Goal: Information Seeking & Learning: Understand process/instructions

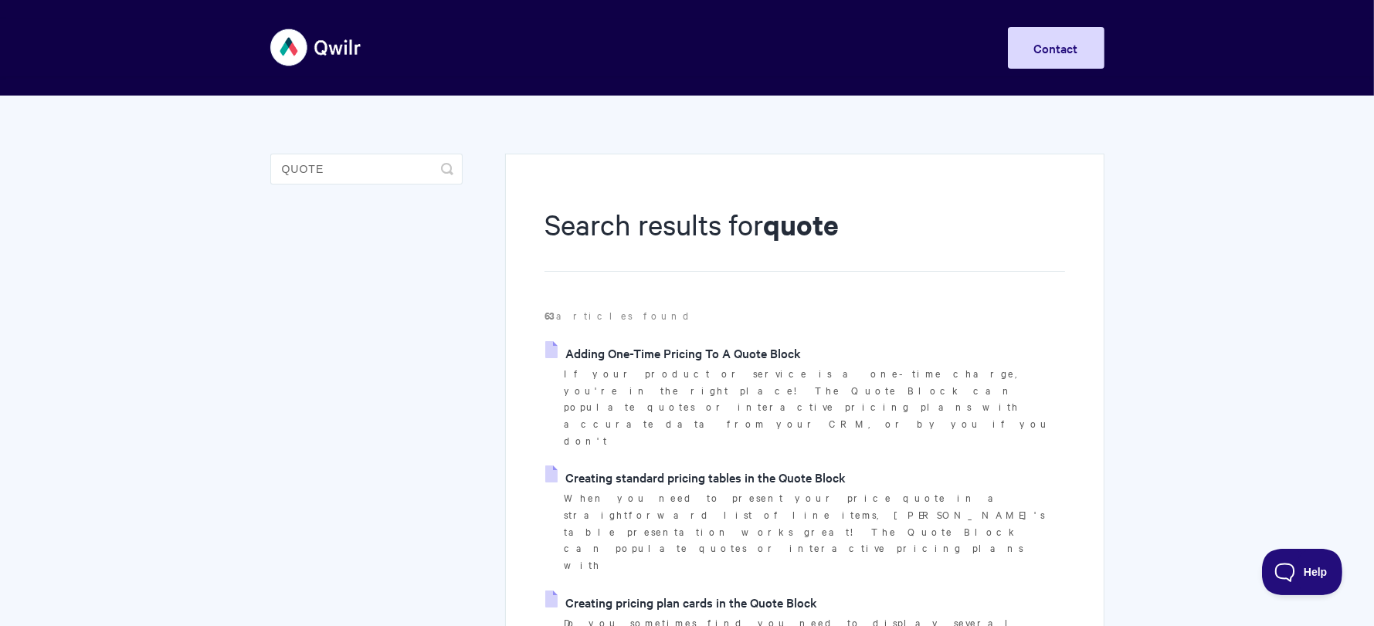
click at [711, 372] on p "If your product or service is a one-time charge, you're in the right place! The…" at bounding box center [814, 407] width 501 height 84
click at [710, 373] on p "If your product or service is a one-time charge, you're in the right place! The…" at bounding box center [814, 407] width 501 height 84
drag, startPoint x: 710, startPoint y: 373, endPoint x: 703, endPoint y: 378, distance: 8.4
click at [704, 378] on p "If your product or service is a one-time charge, you're in the right place! The…" at bounding box center [814, 407] width 501 height 84
click at [703, 378] on p "If your product or service is a one-time charge, you're in the right place! The…" at bounding box center [814, 407] width 501 height 84
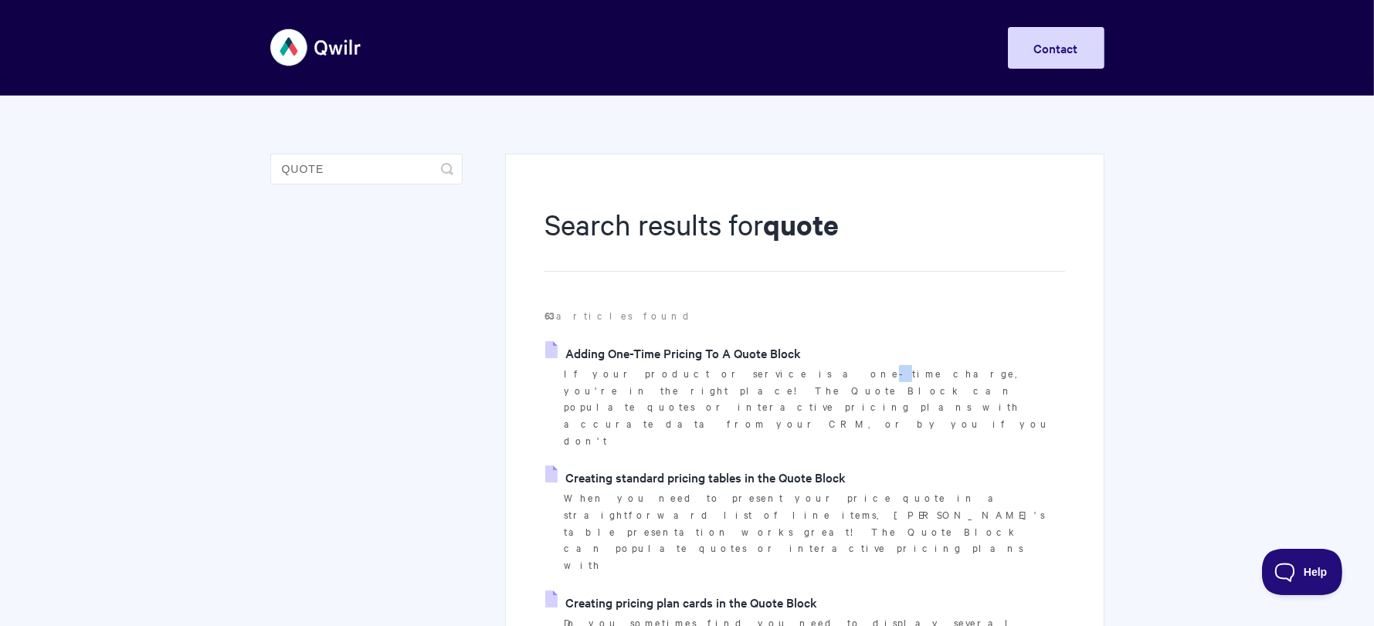
click at [703, 378] on p "If your product or service is a one-time charge, you're in the right place! The…" at bounding box center [814, 407] width 501 height 84
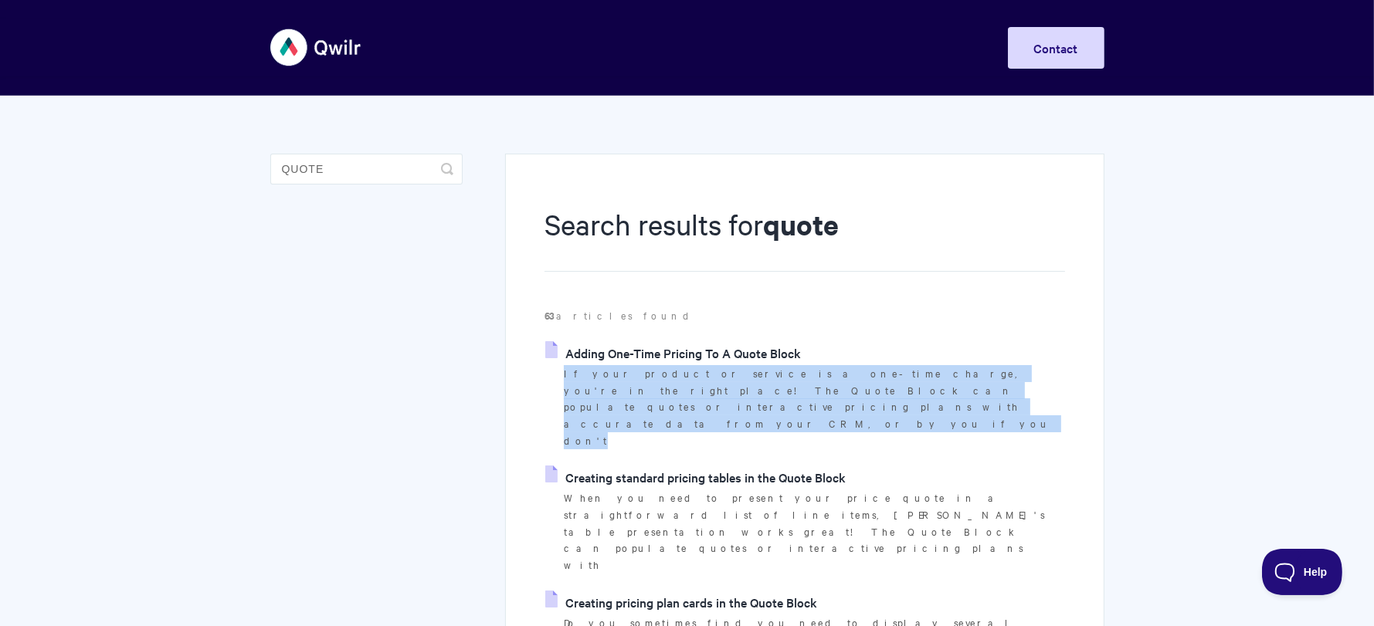
click at [703, 378] on p "If your product or service is a one-time charge, you're in the right place! The…" at bounding box center [814, 407] width 501 height 84
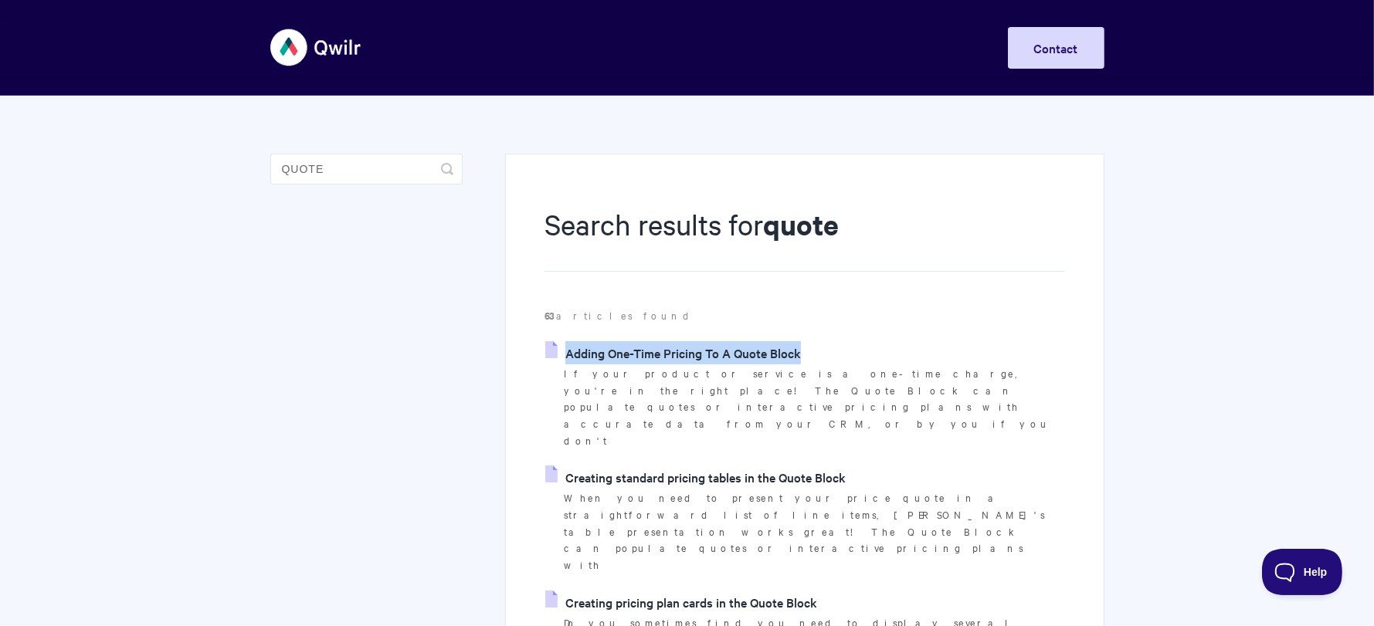
click at [703, 378] on p "If your product or service is a one-time charge, you're in the right place! The…" at bounding box center [814, 407] width 501 height 84
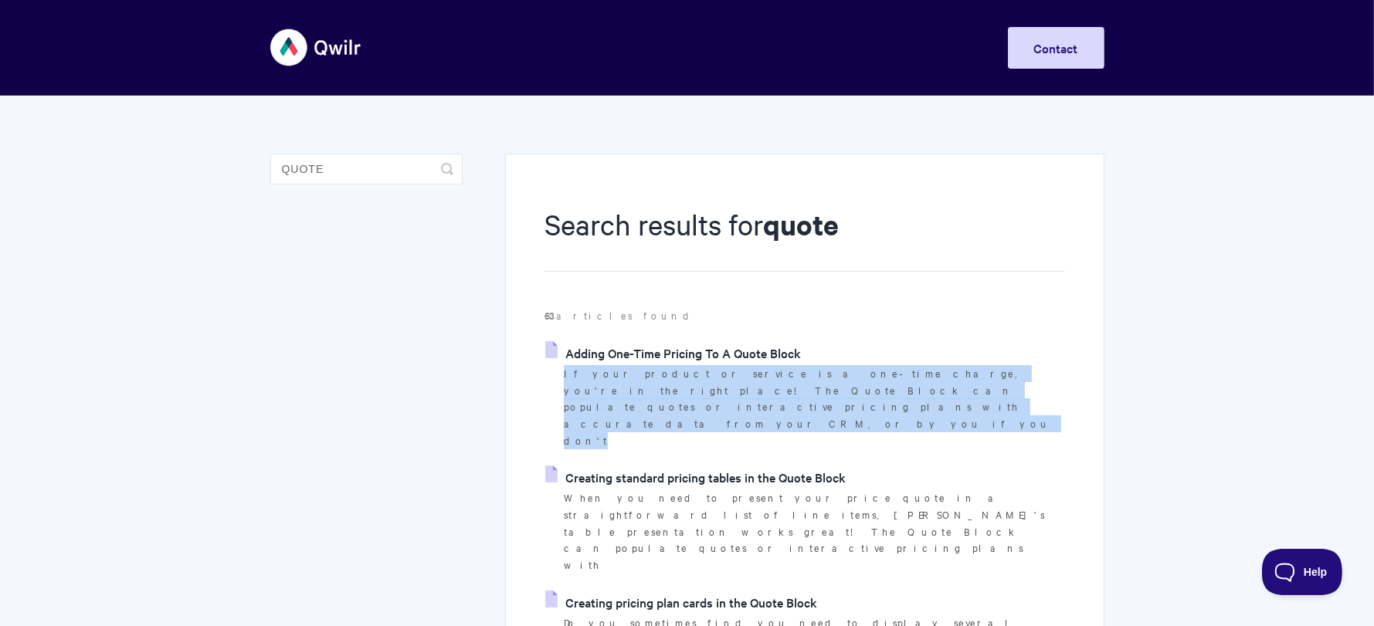
click at [703, 378] on p "If your product or service is a one-time charge, you're in the right place! The…" at bounding box center [814, 407] width 501 height 84
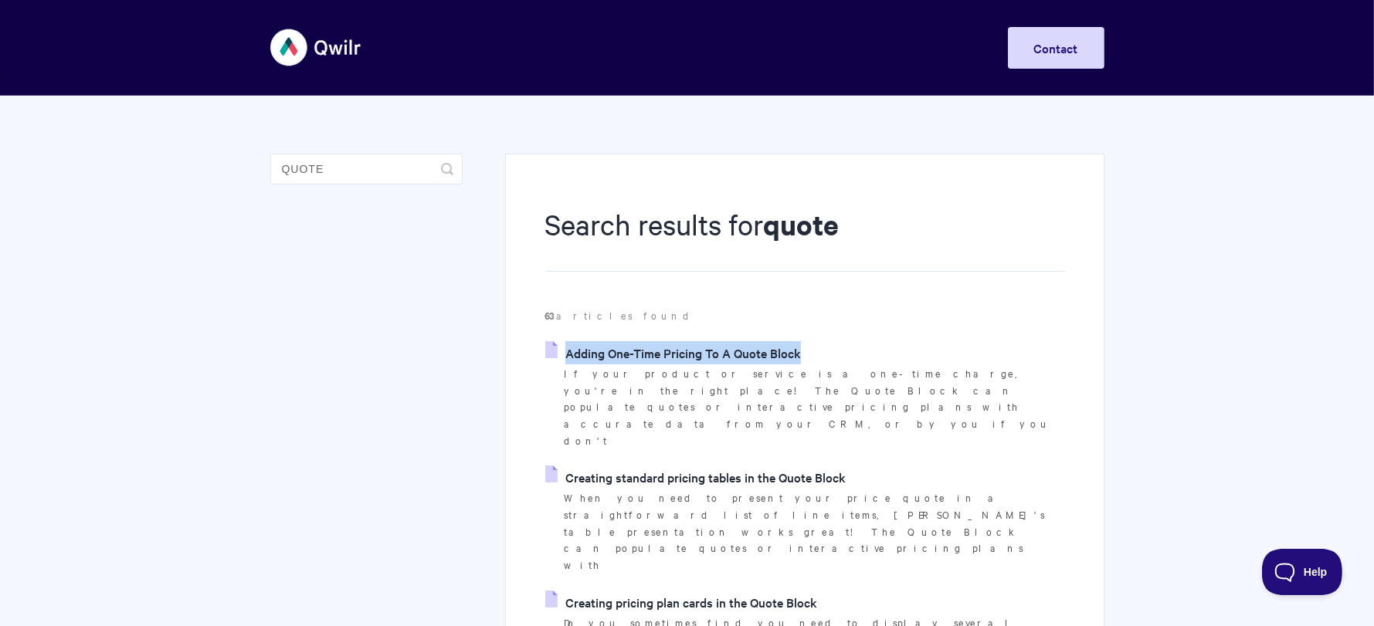
click at [703, 378] on p "If your product or service is a one-time charge, you're in the right place! The…" at bounding box center [814, 407] width 501 height 84
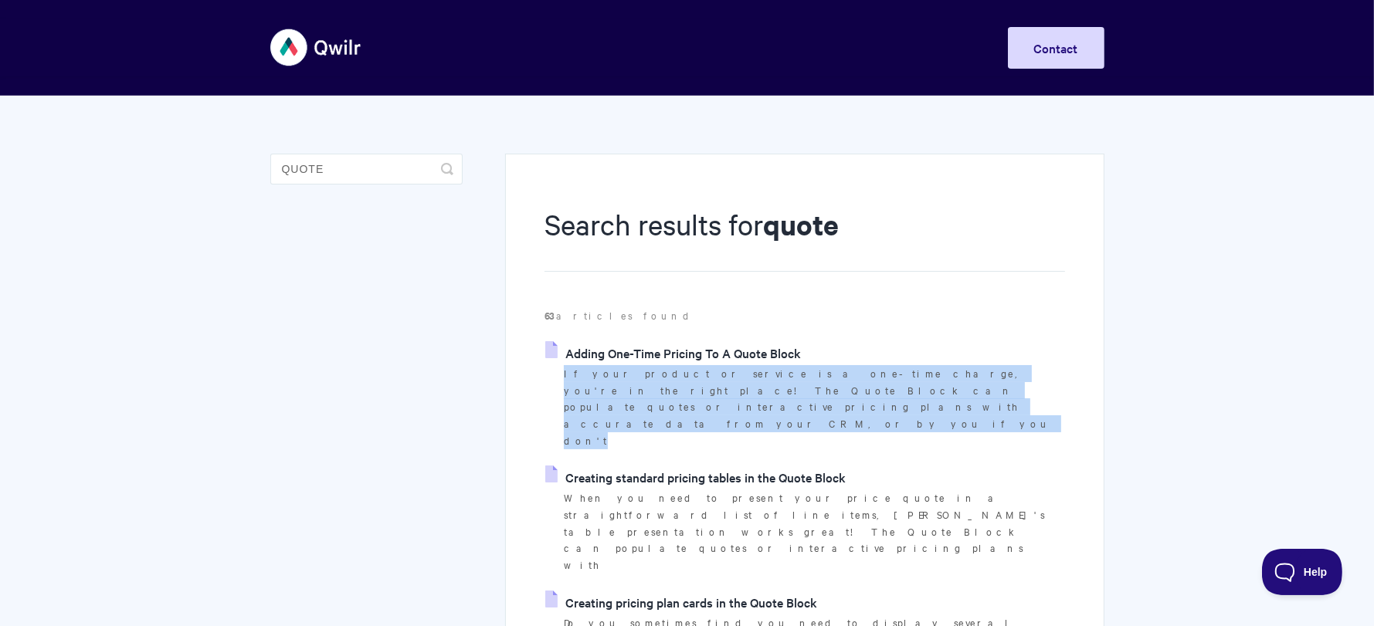
click at [703, 378] on p "If your product or service is a one-time charge, you're in the right place! The…" at bounding box center [814, 407] width 501 height 84
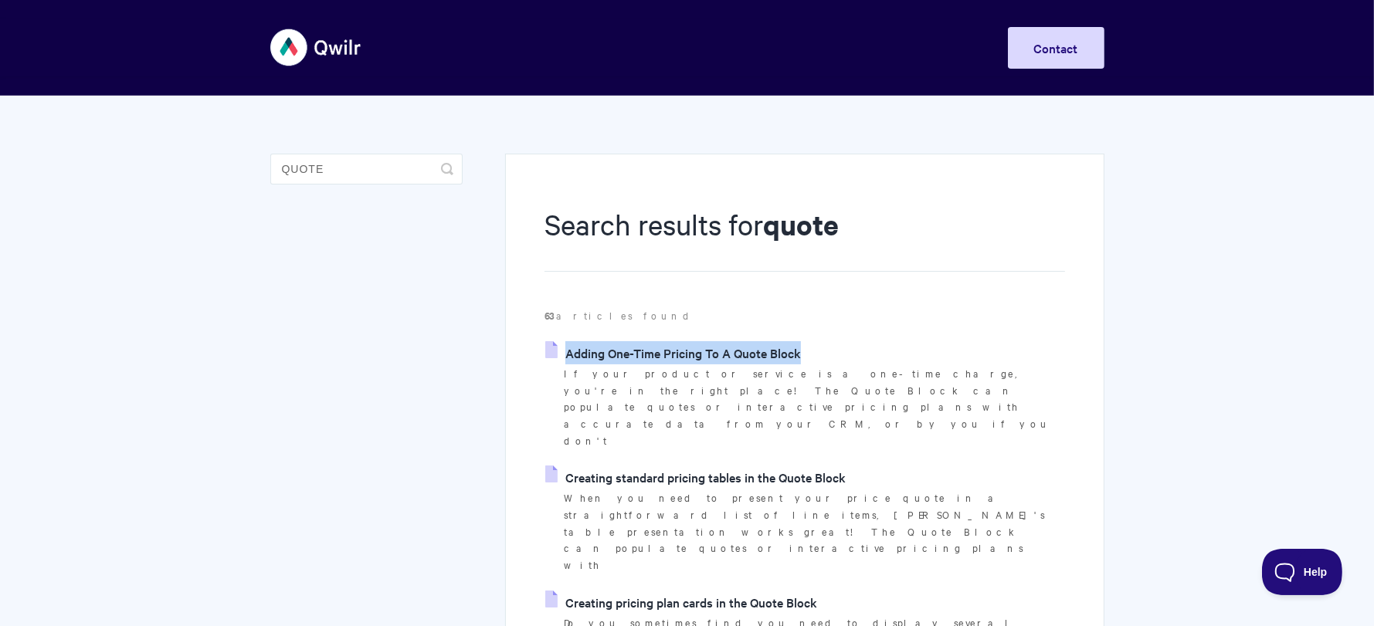
click at [704, 358] on link "Adding One-Time Pricing To A Quote Block" at bounding box center [673, 352] width 256 height 23
click at [602, 466] on link "Creating standard pricing tables in the Quote Block" at bounding box center [695, 477] width 300 height 23
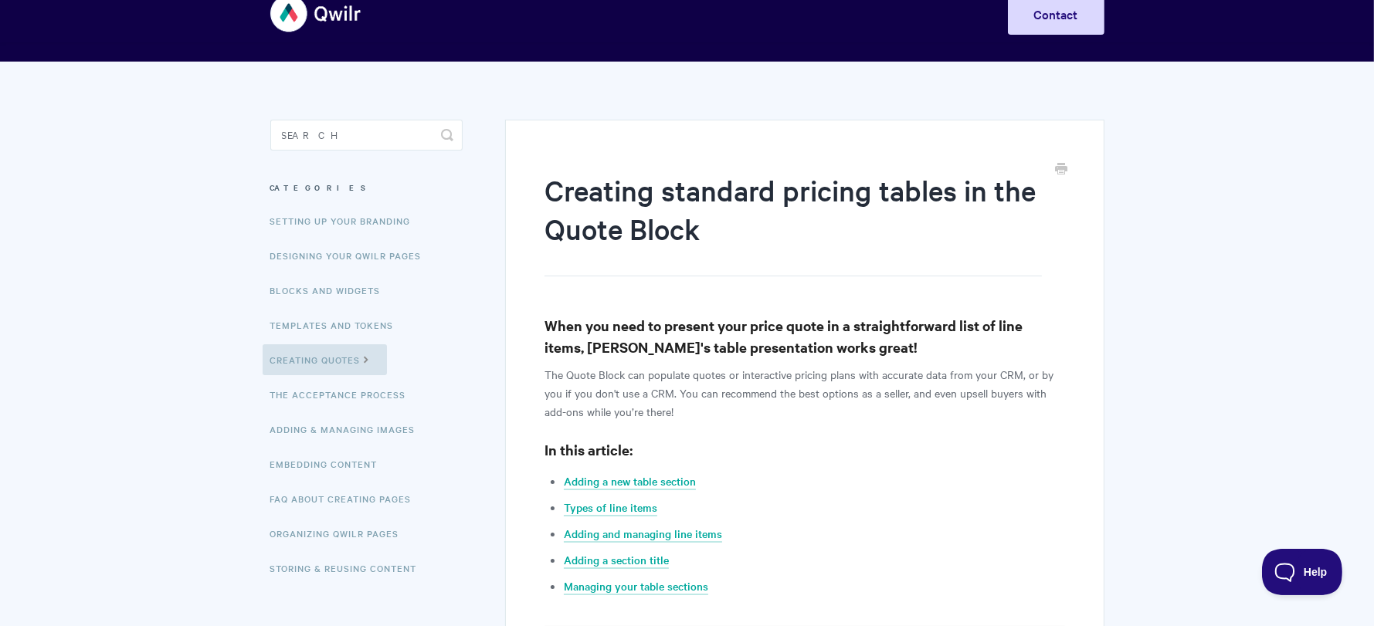
scroll to position [18, 0]
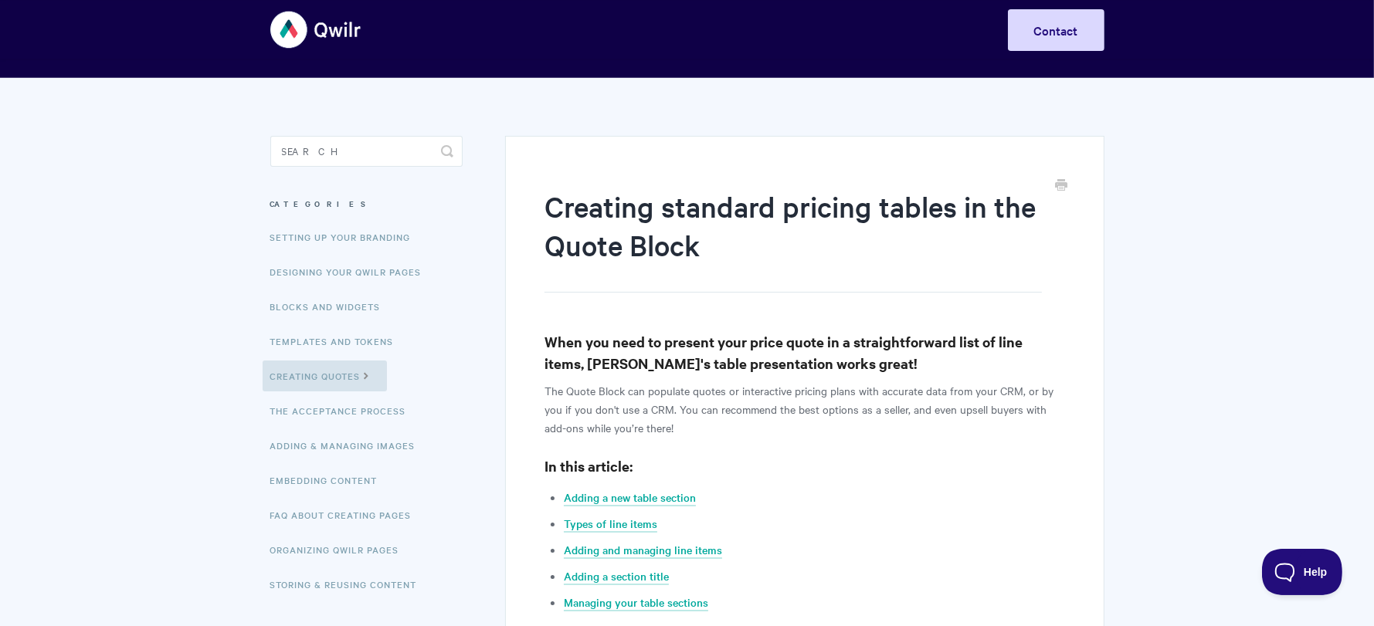
click at [622, 358] on h3 "When you need to present your price quote in a straightforward list of line ite…" at bounding box center [805, 352] width 520 height 43
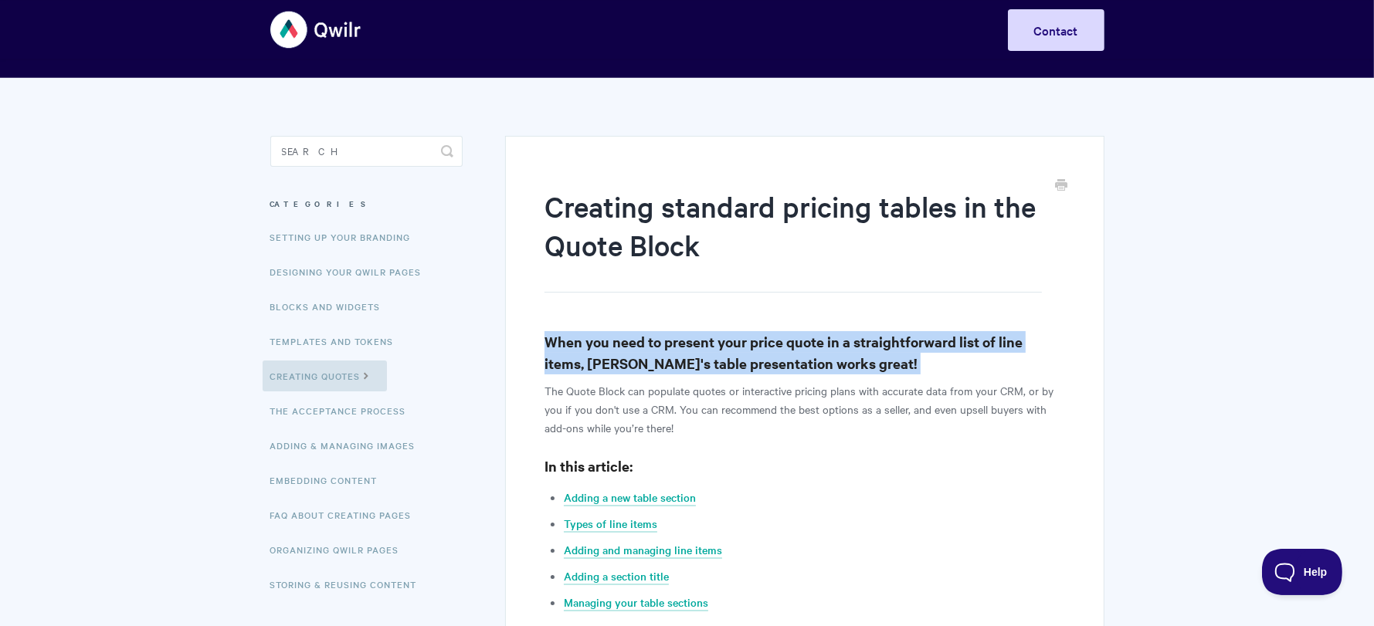
click at [622, 358] on h3 "When you need to present your price quote in a straightforward list of line ite…" at bounding box center [805, 352] width 520 height 43
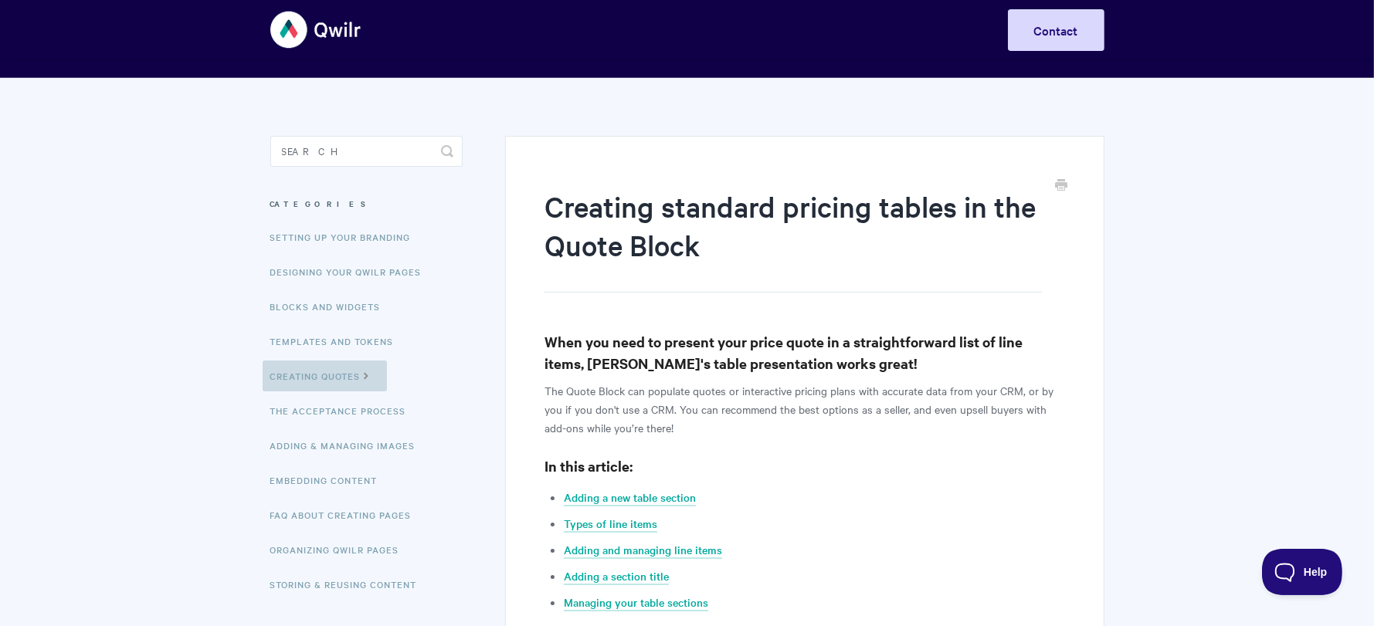
click at [319, 366] on link "Creating Quotes" at bounding box center [325, 376] width 124 height 31
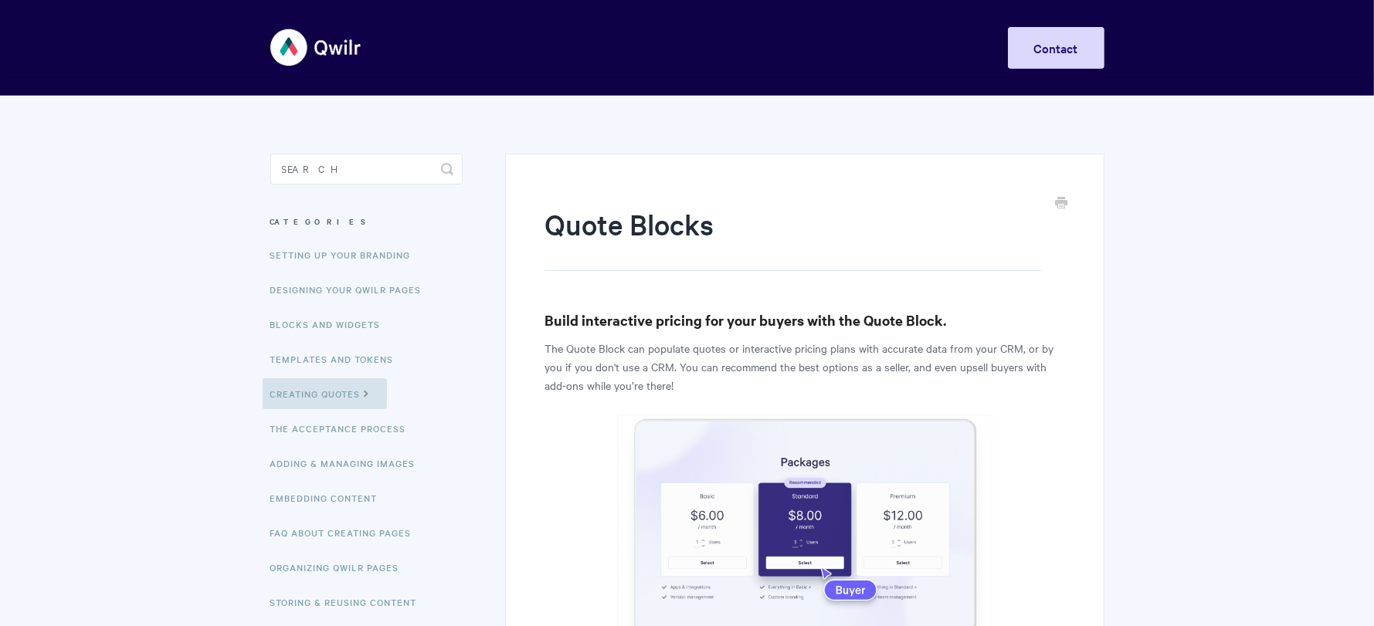
click at [613, 357] on p "The Quote Block can populate quotes or interactive pricing plans with accurate …" at bounding box center [805, 367] width 520 height 56
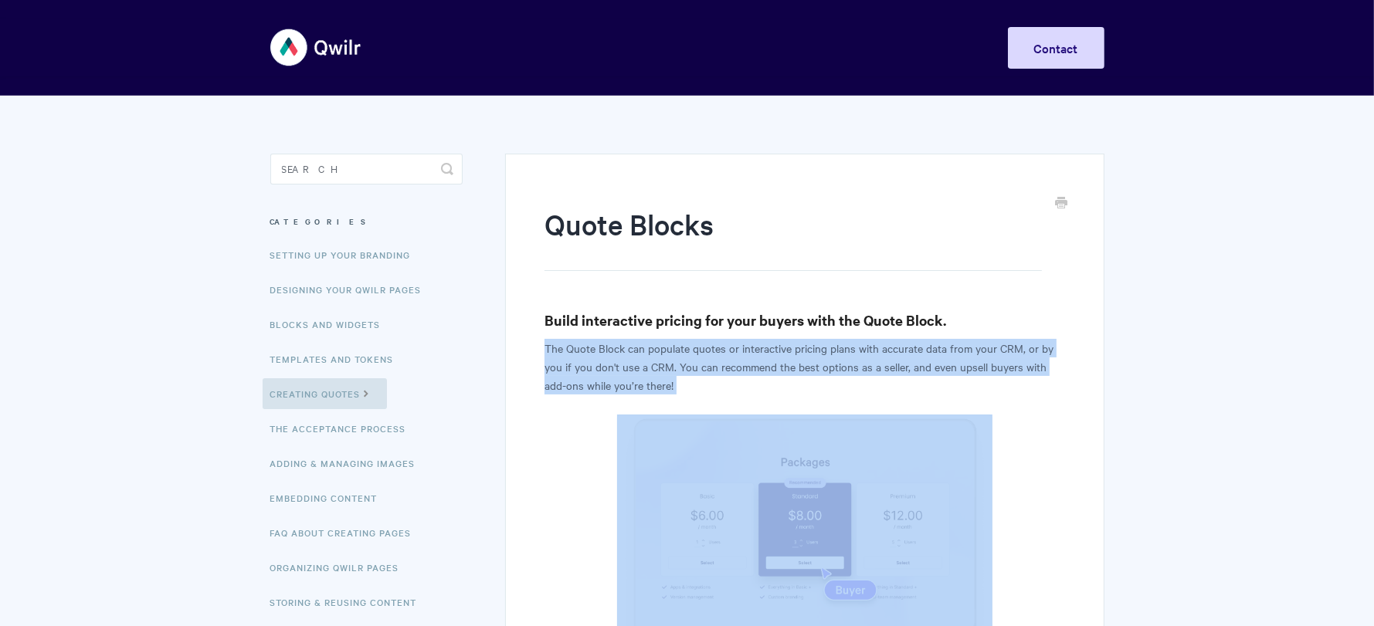
click at [613, 357] on p "The Quote Block can populate quotes or interactive pricing plans with accurate …" at bounding box center [805, 367] width 520 height 56
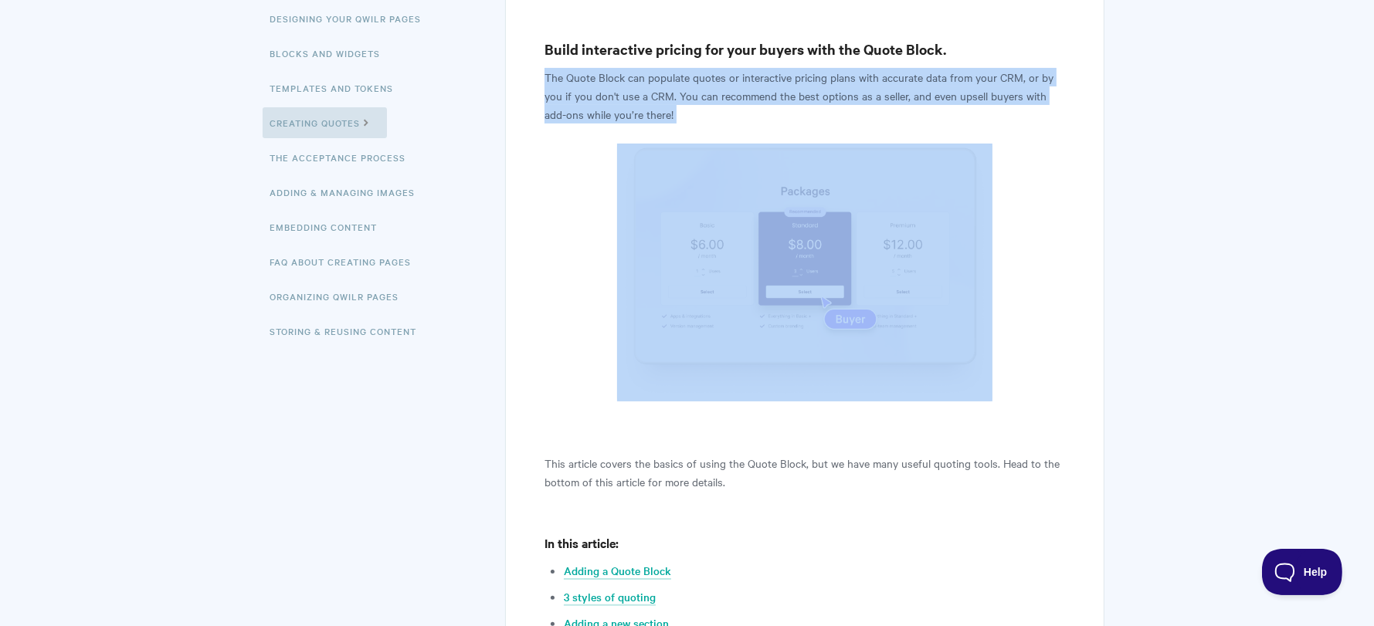
scroll to position [364, 0]
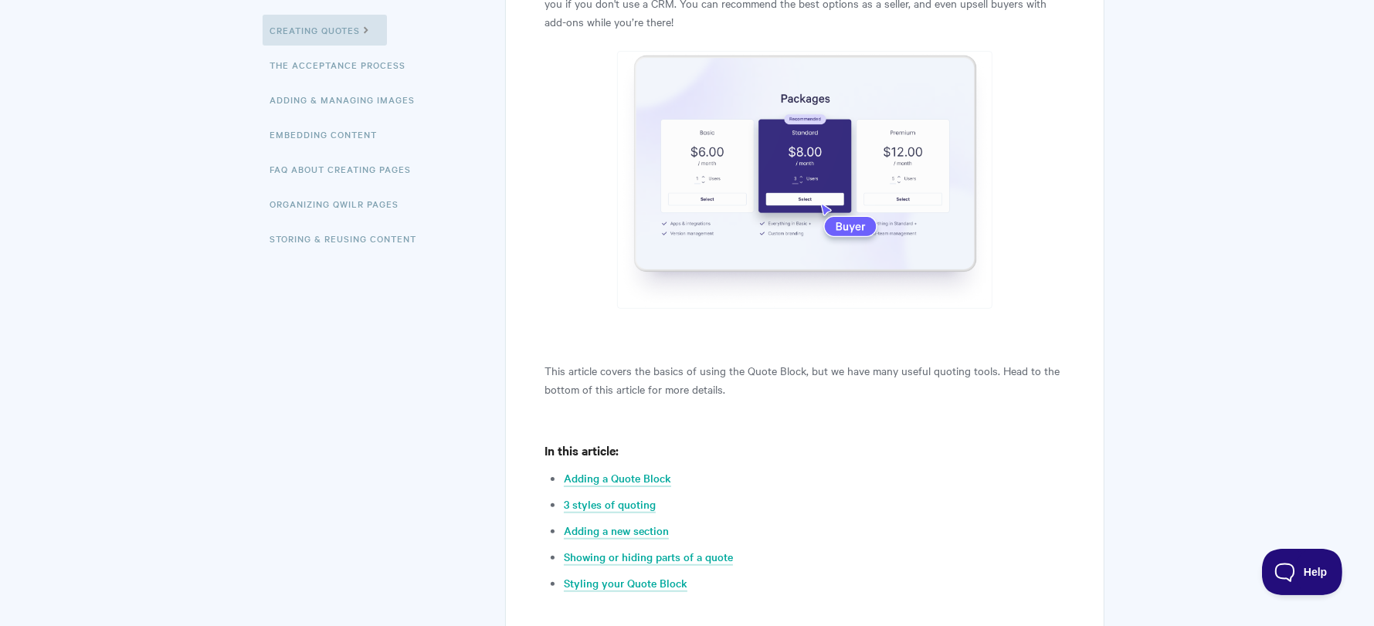
click at [617, 381] on p "This article covers the basics of using the Quote Block, but we have many usefu…" at bounding box center [805, 379] width 520 height 37
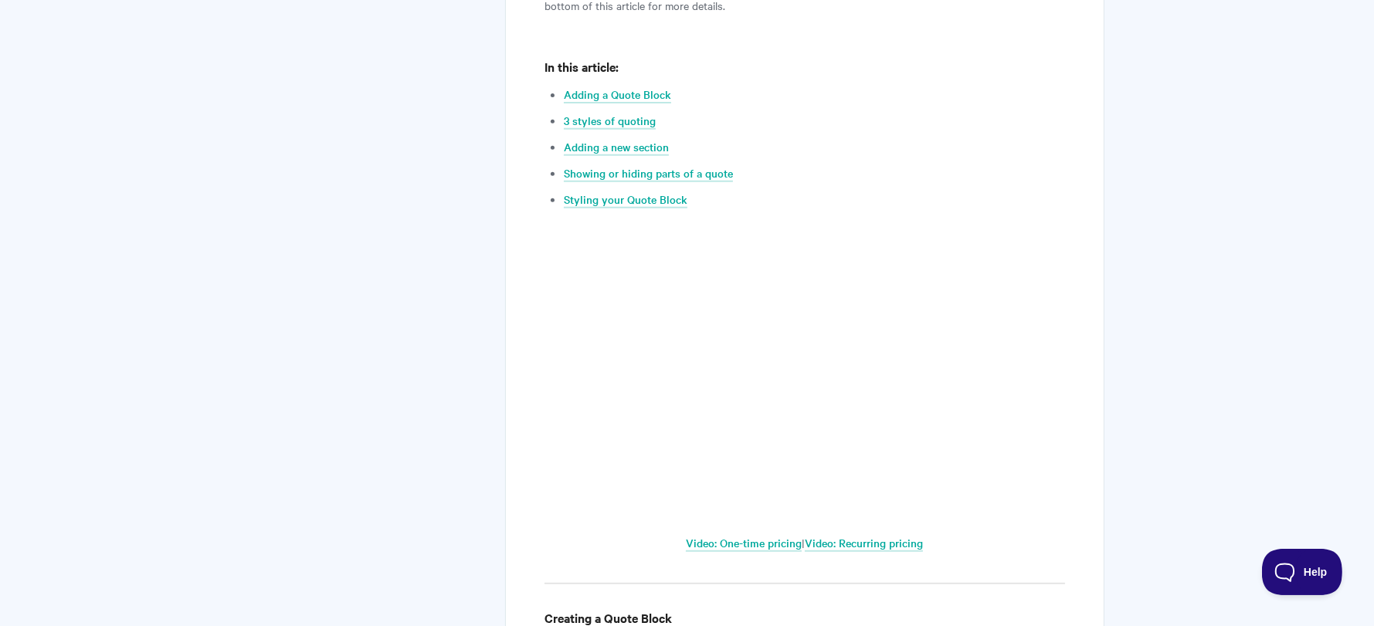
scroll to position [758, 0]
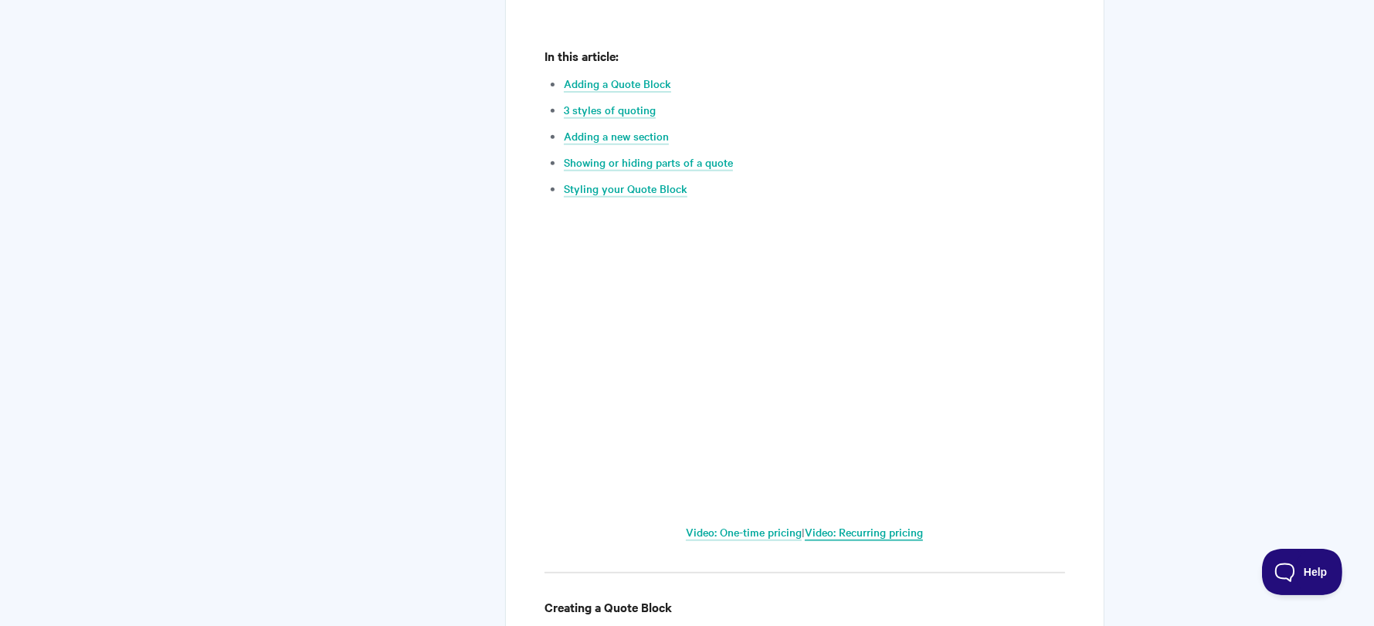
click at [860, 535] on link "Video: Recurring pricing" at bounding box center [864, 532] width 118 height 17
click at [704, 183] on li "Styling your Quote Block" at bounding box center [814, 188] width 501 height 19
